Goal: Task Accomplishment & Management: Use online tool/utility

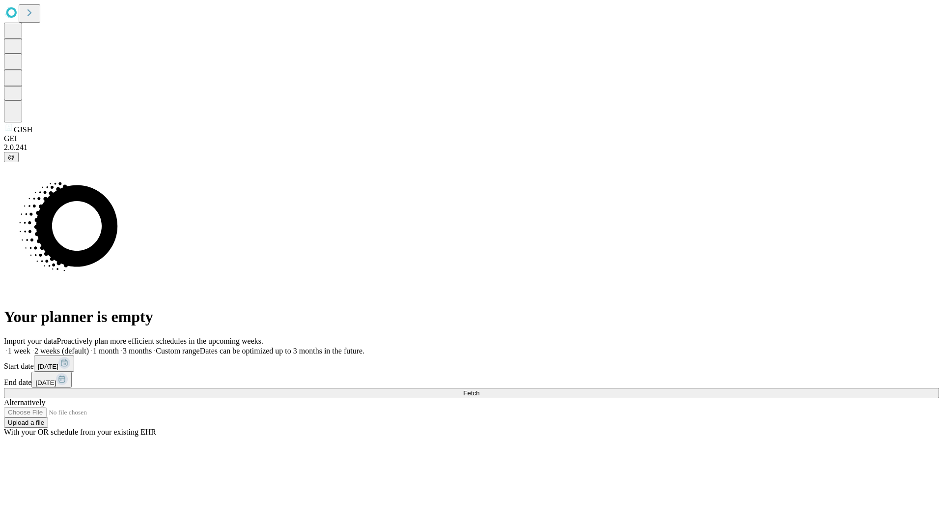
click at [480, 389] on span "Fetch" at bounding box center [471, 392] width 16 height 7
